Goal: Task Accomplishment & Management: Manage account settings

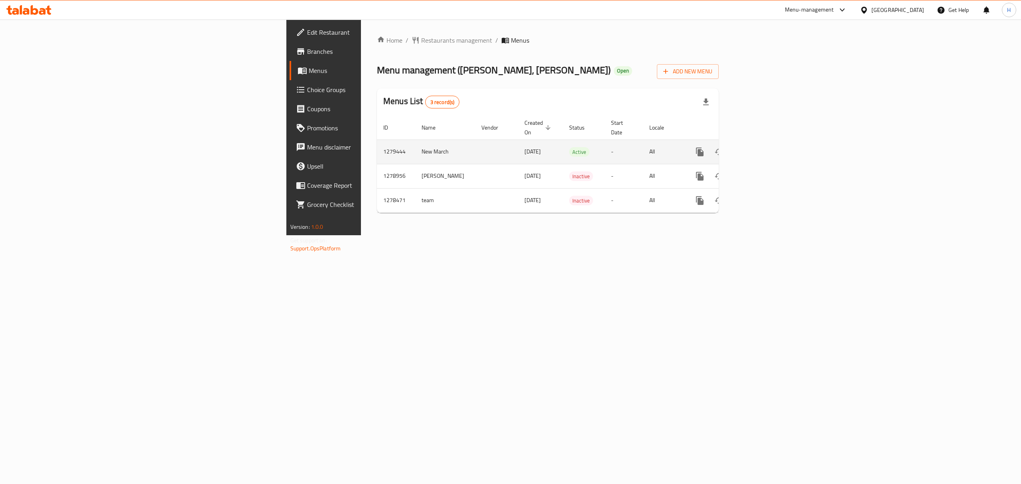
click at [762, 147] on icon "enhanced table" at bounding box center [757, 152] width 10 height 10
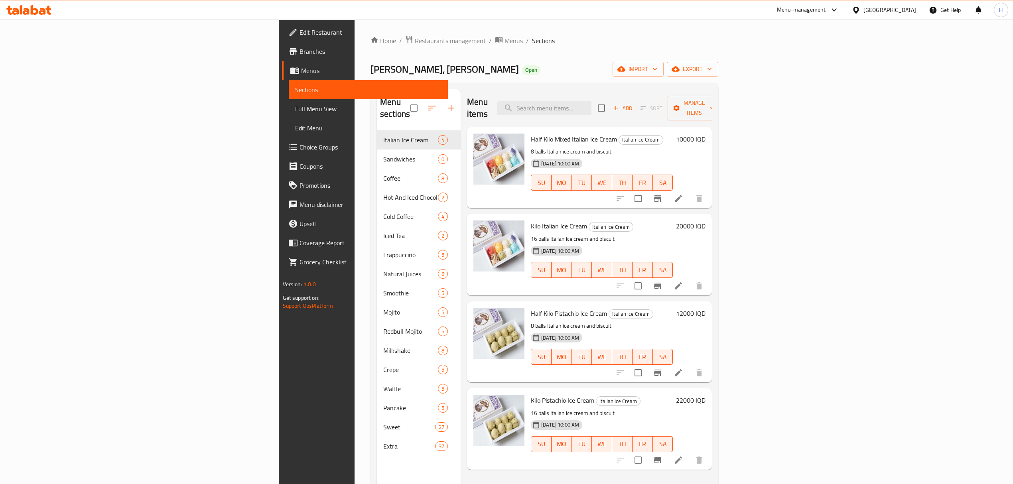
click at [522, 79] on div "Home / Restaurants management / Menus / Sections [PERSON_NAME], Alyarmuk Open i…" at bounding box center [544, 307] width 348 height 544
click at [504, 45] on span "Menus" at bounding box center [513, 41] width 18 height 10
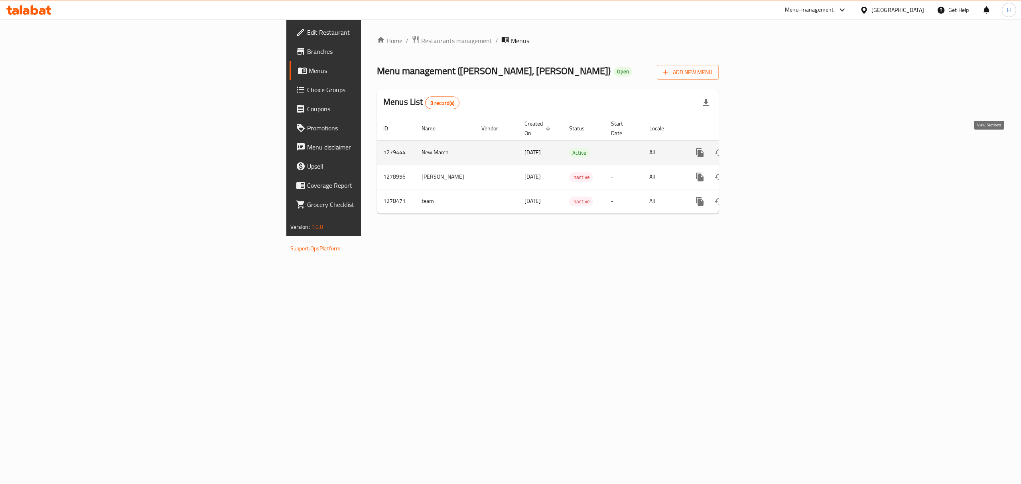
click at [761, 149] on icon "enhanced table" at bounding box center [757, 152] width 7 height 7
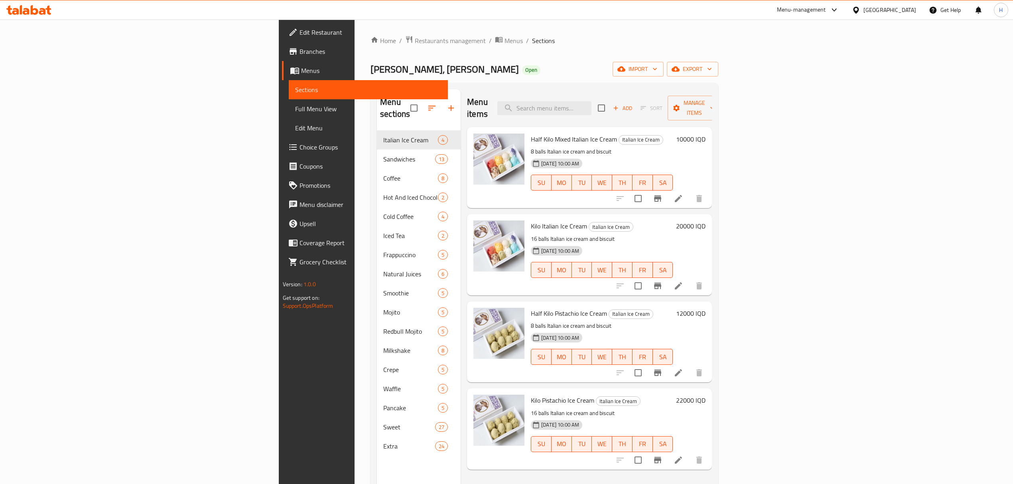
click at [522, 85] on div "Menu sections Italian Ice Cream 4 Sandwiches 13 Coffee 8 Hot And Iced Chocolate…" at bounding box center [544, 331] width 348 height 497
